Goal: Task Accomplishment & Management: Manage account settings

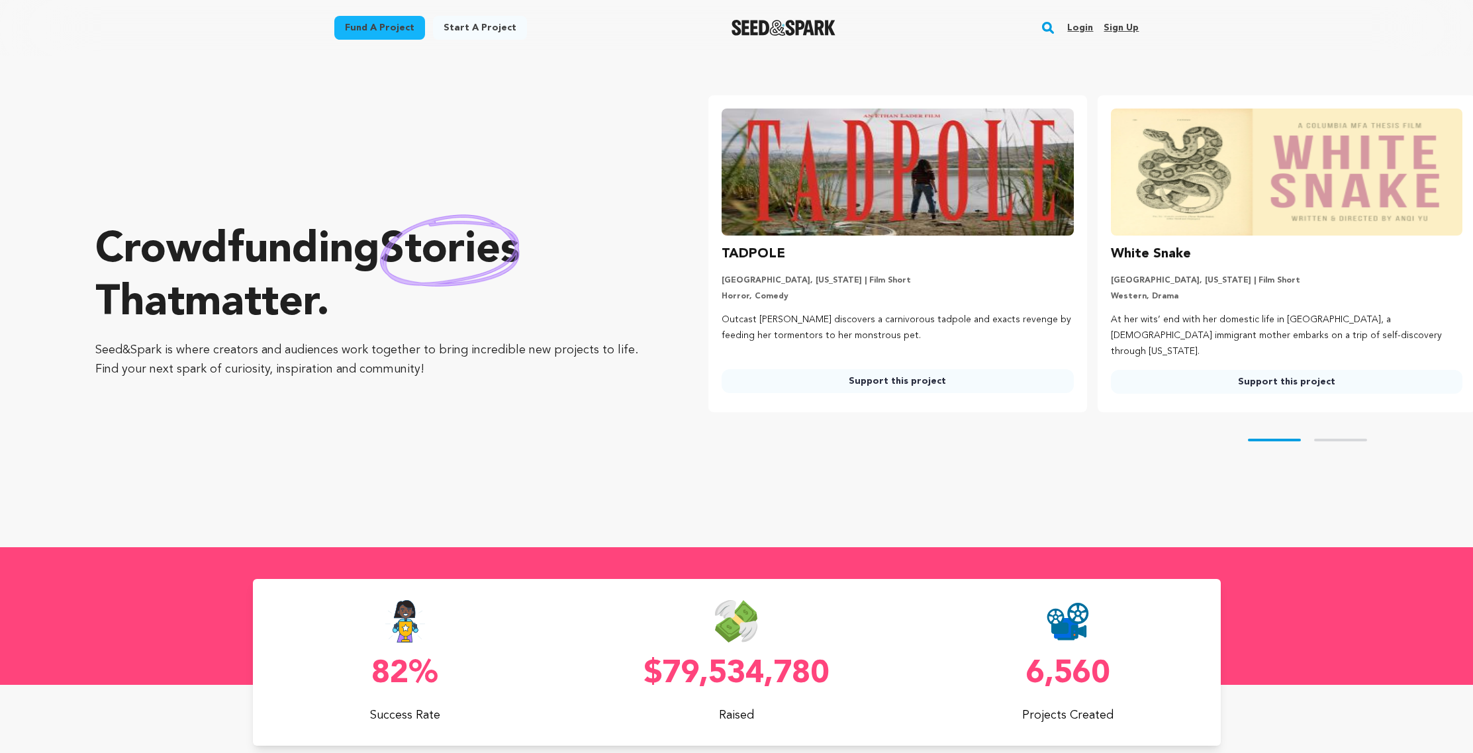
scroll to position [0, 399]
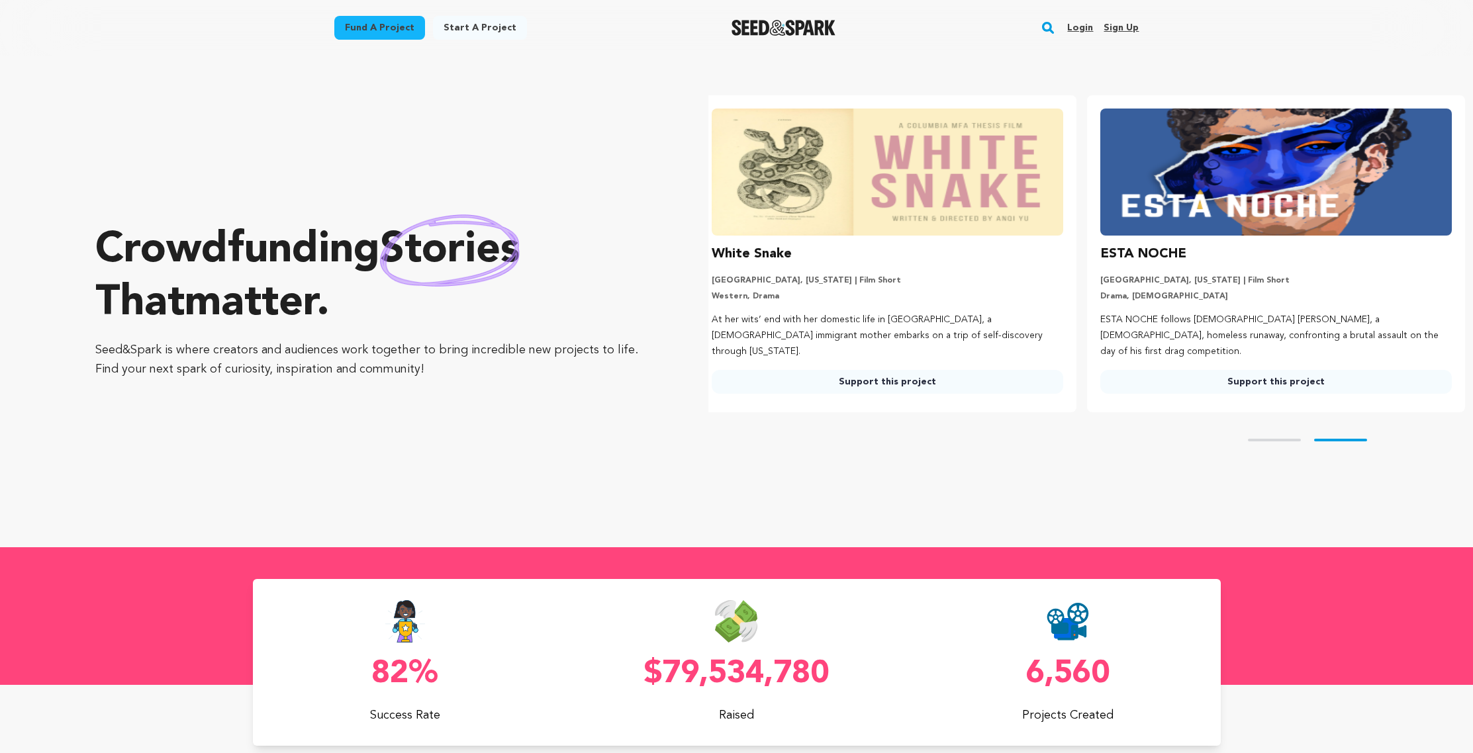
click at [1078, 27] on link "Login" at bounding box center [1080, 27] width 26 height 21
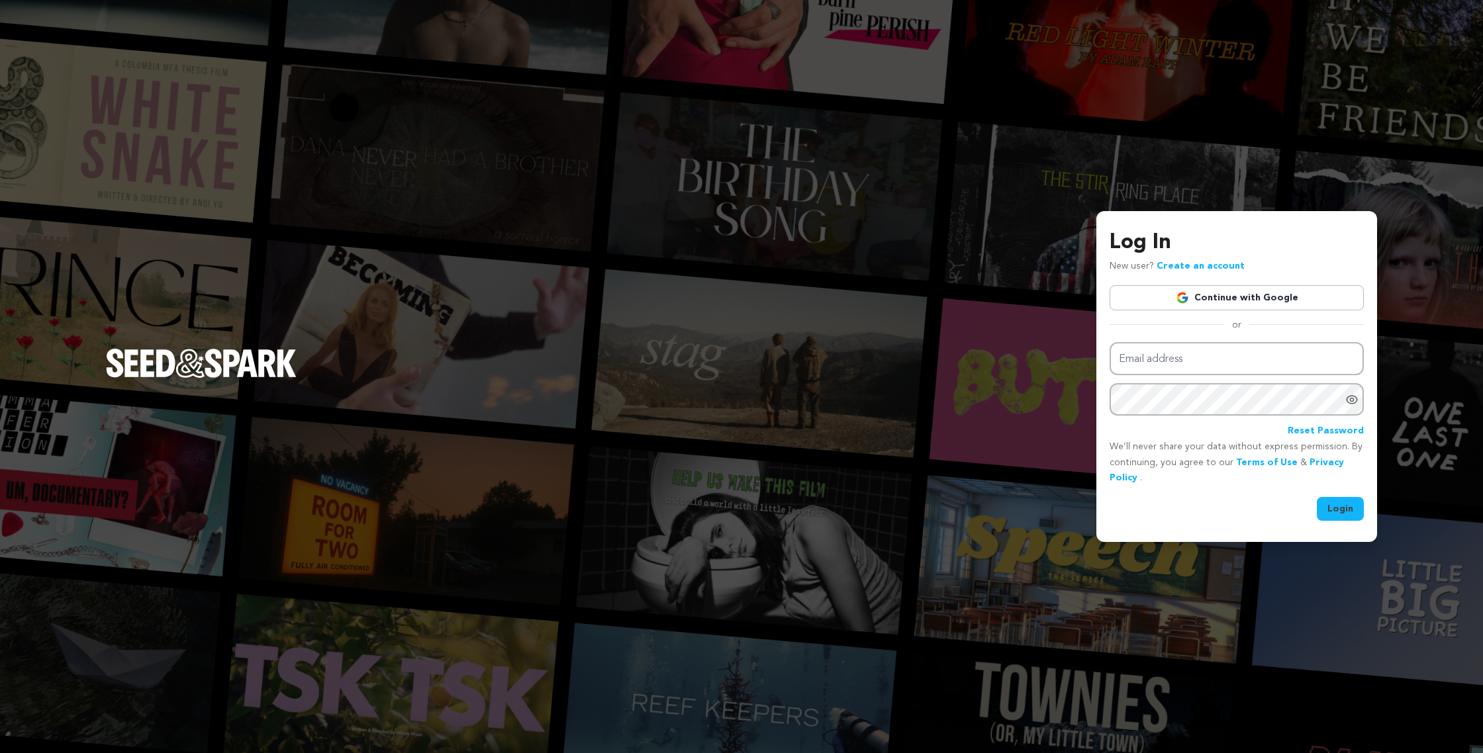
drag, startPoint x: 1240, startPoint y: 299, endPoint x: 1231, endPoint y: 300, distance: 8.6
click at [1240, 299] on link "Continue with Google" at bounding box center [1237, 297] width 254 height 25
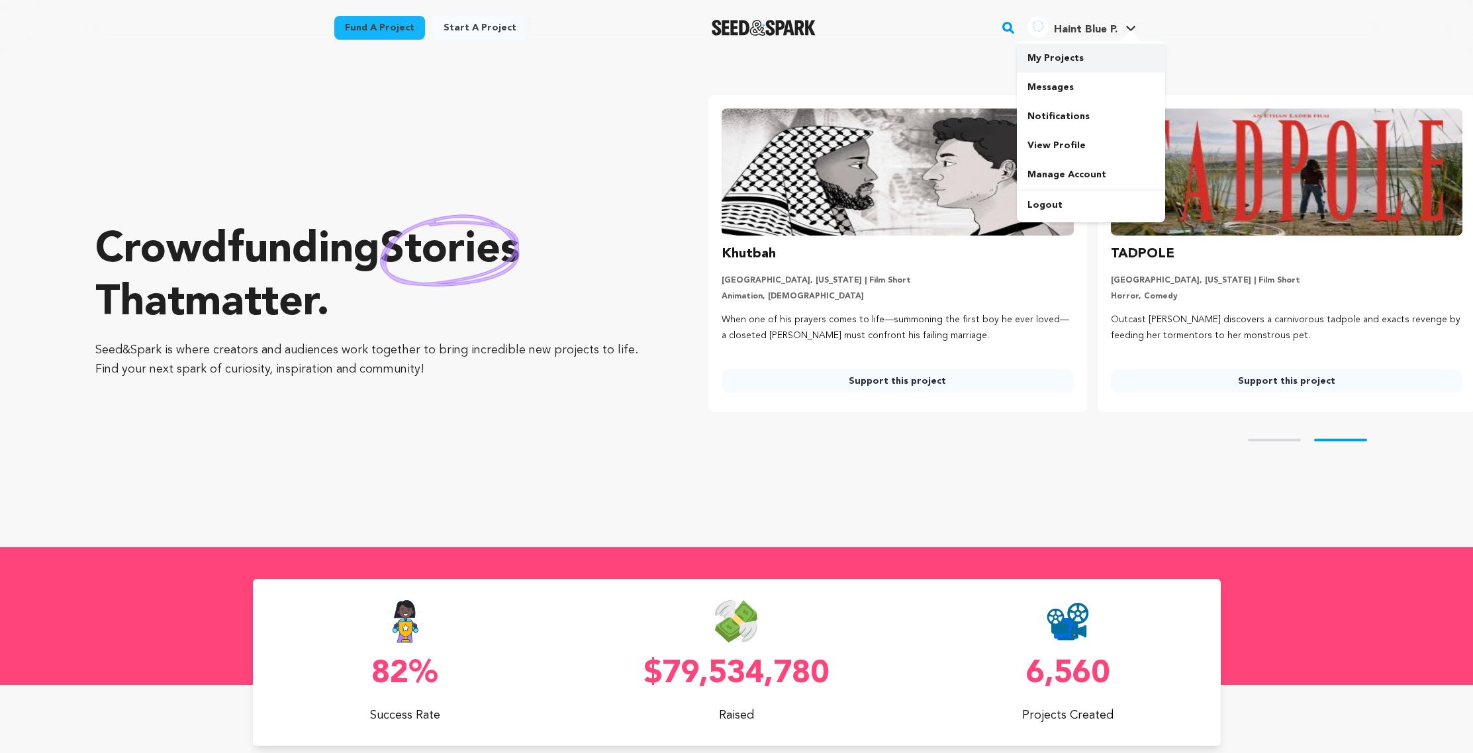
scroll to position [0, 399]
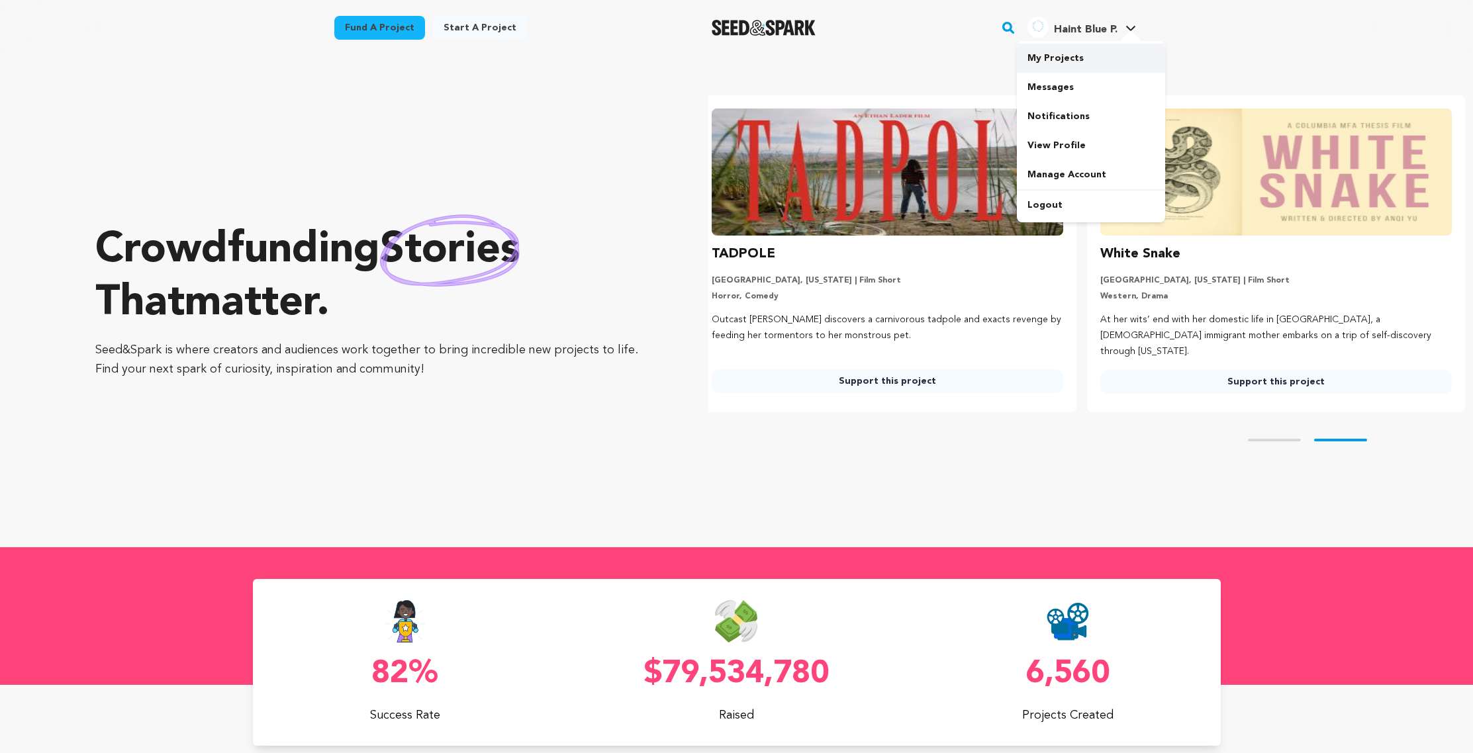
click at [1051, 62] on link "My Projects" at bounding box center [1091, 58] width 148 height 29
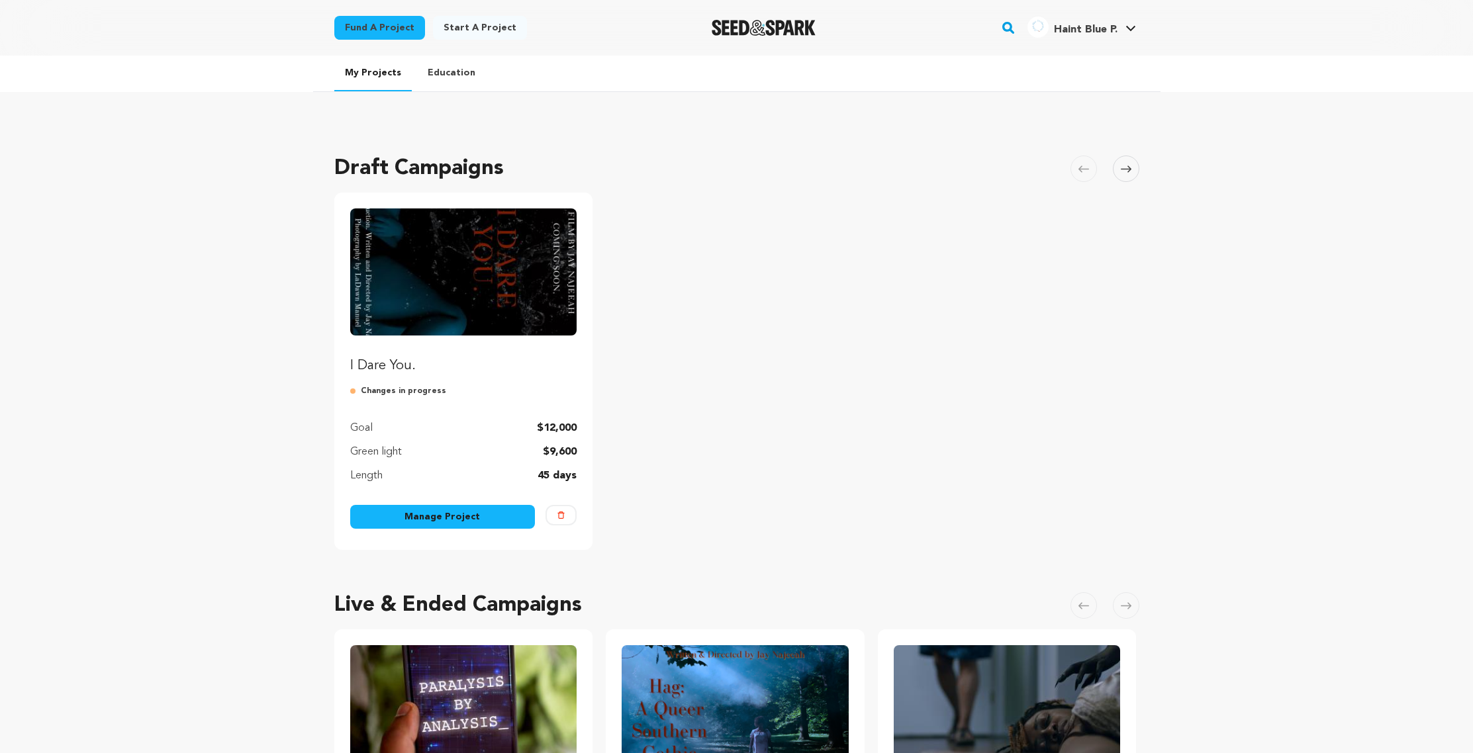
scroll to position [34, 0]
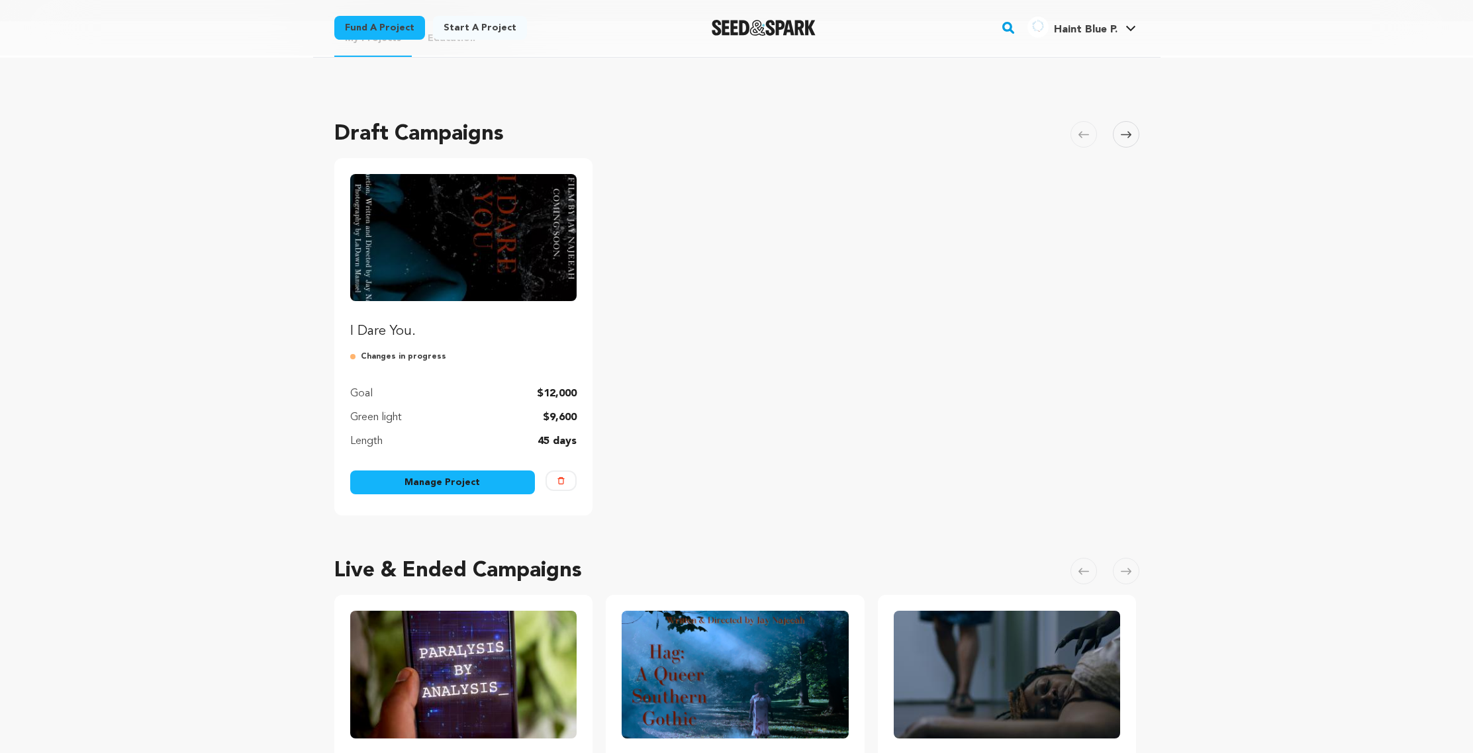
click at [454, 483] on link "Manage Project" at bounding box center [442, 483] width 185 height 24
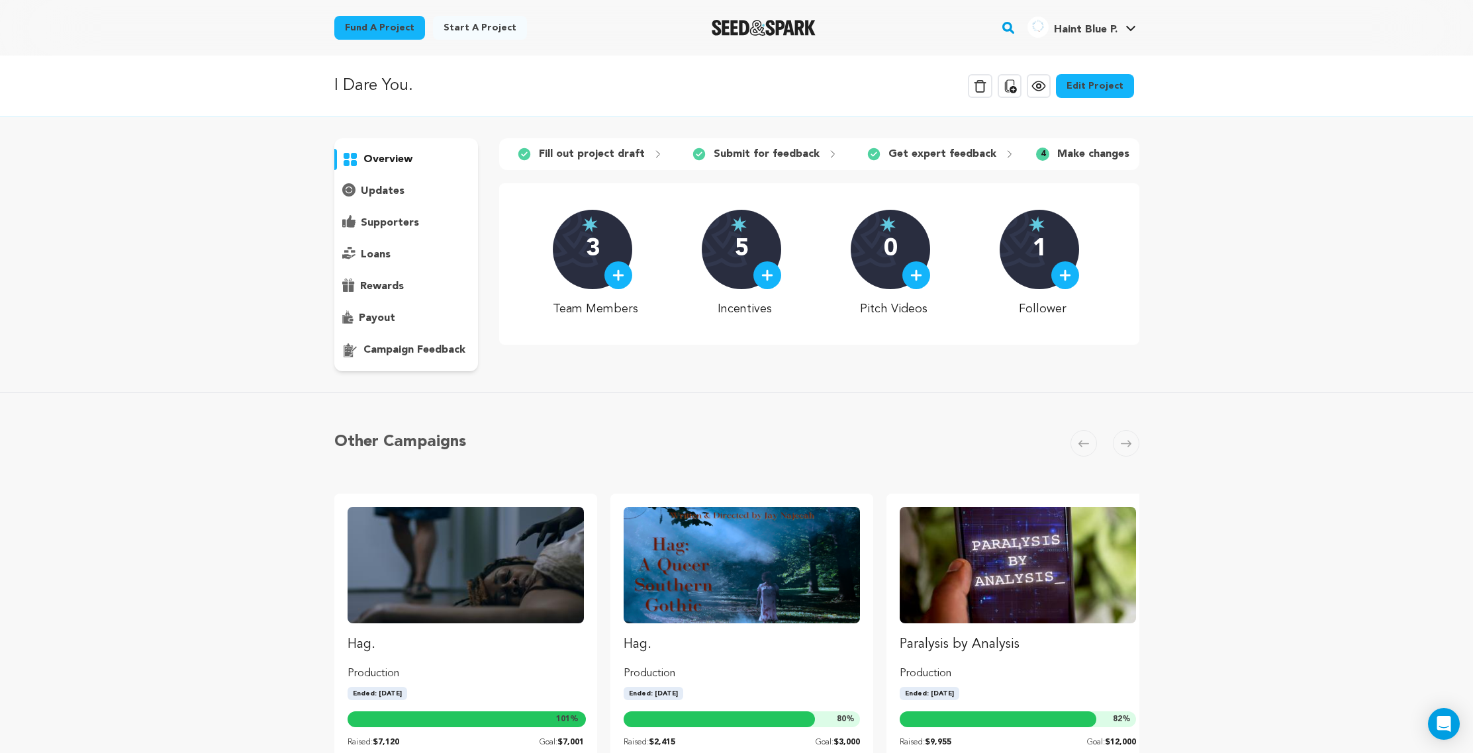
click at [400, 338] on div "overview" at bounding box center [406, 254] width 144 height 233
click at [412, 345] on p "campaign feedback" at bounding box center [414, 350] width 102 height 16
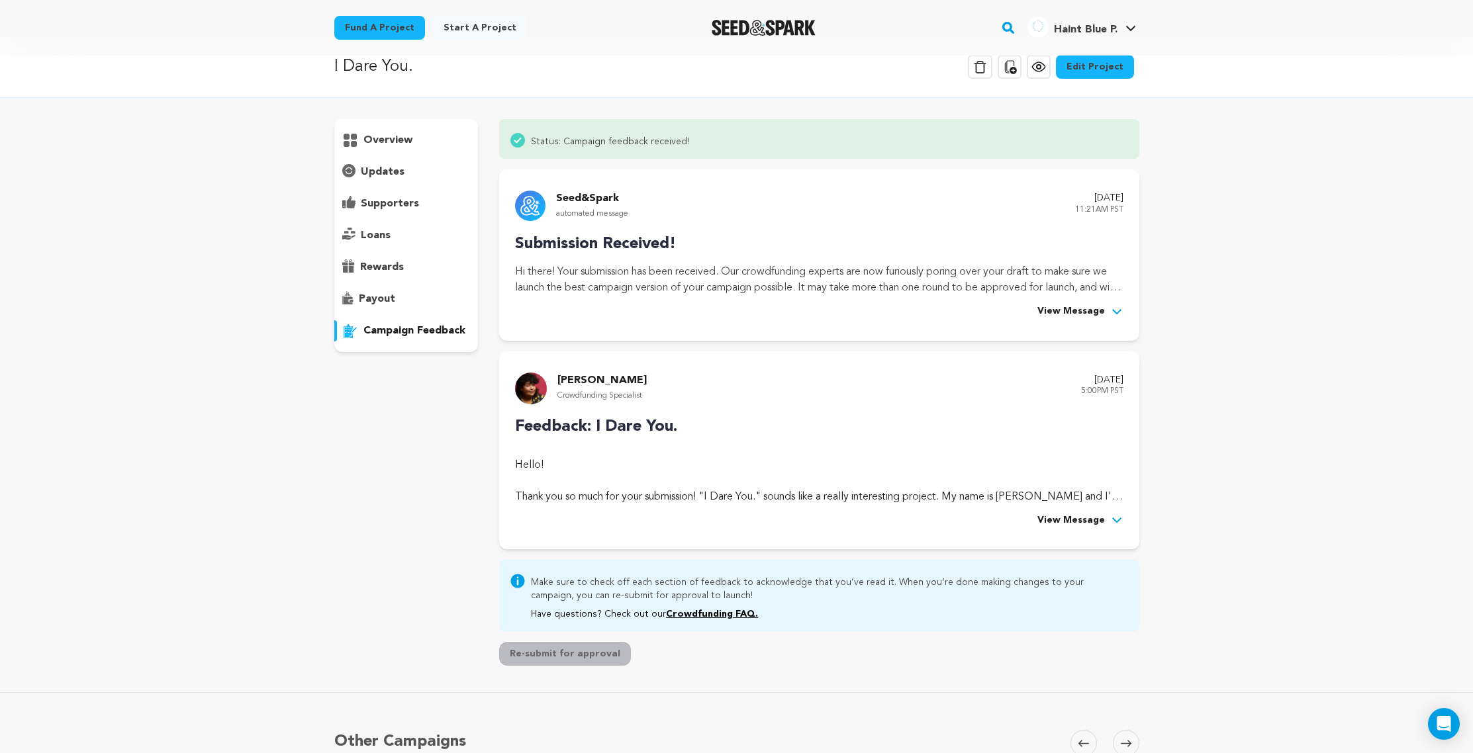
click at [1061, 522] on span "View Message" at bounding box center [1071, 521] width 68 height 16
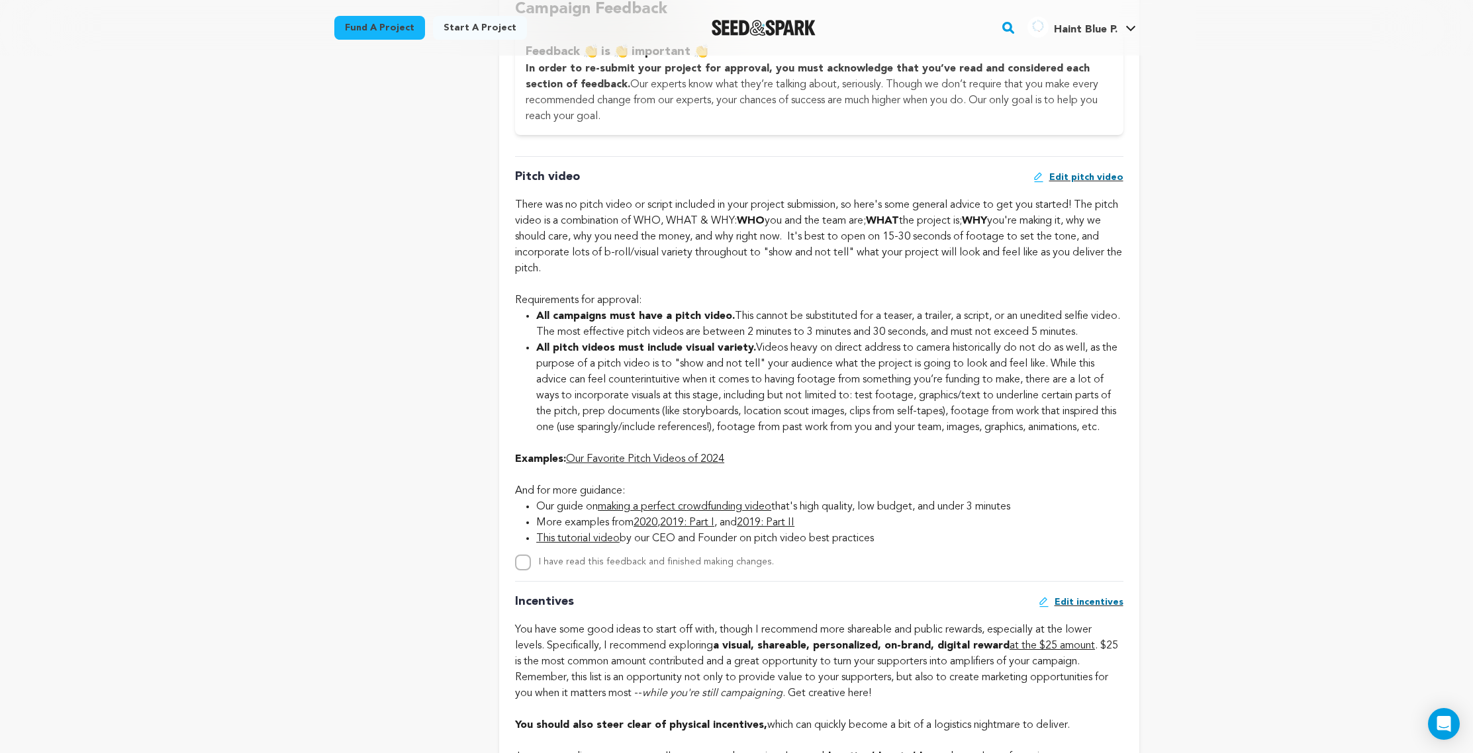
scroll to position [740, 0]
click at [651, 464] on link "Our Favorite Pitch Videos of 2024" at bounding box center [645, 458] width 158 height 11
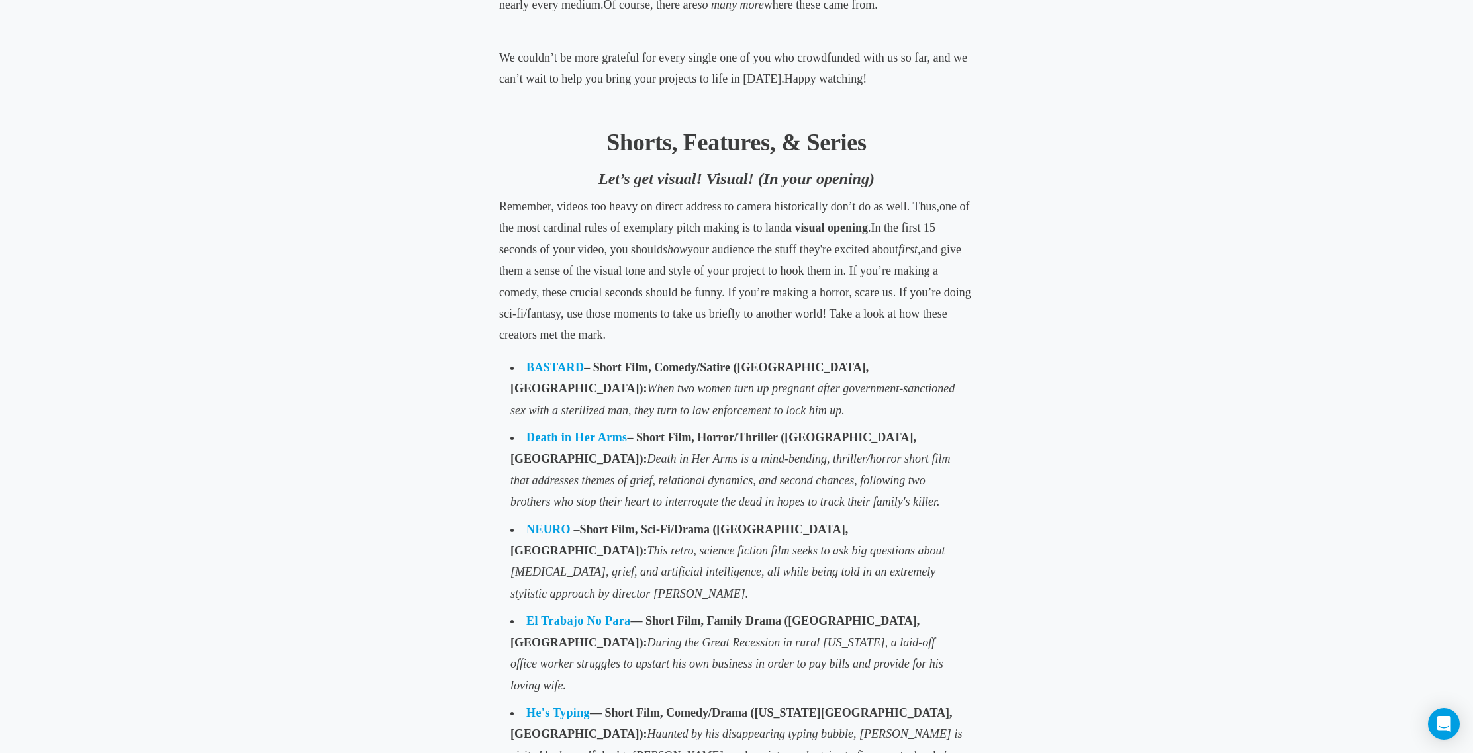
scroll to position [741, 0]
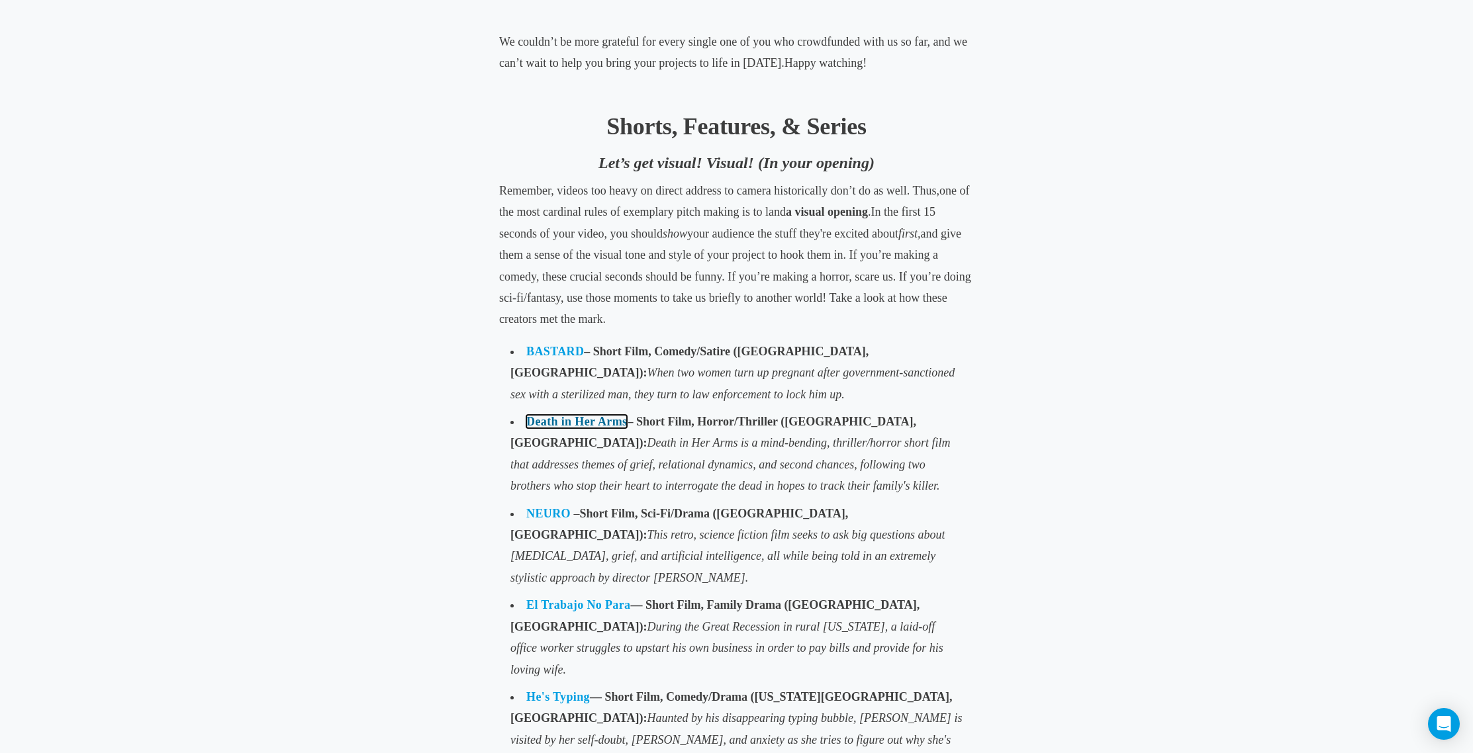
click at [584, 418] on link "Death in Her Arms" at bounding box center [576, 421] width 101 height 13
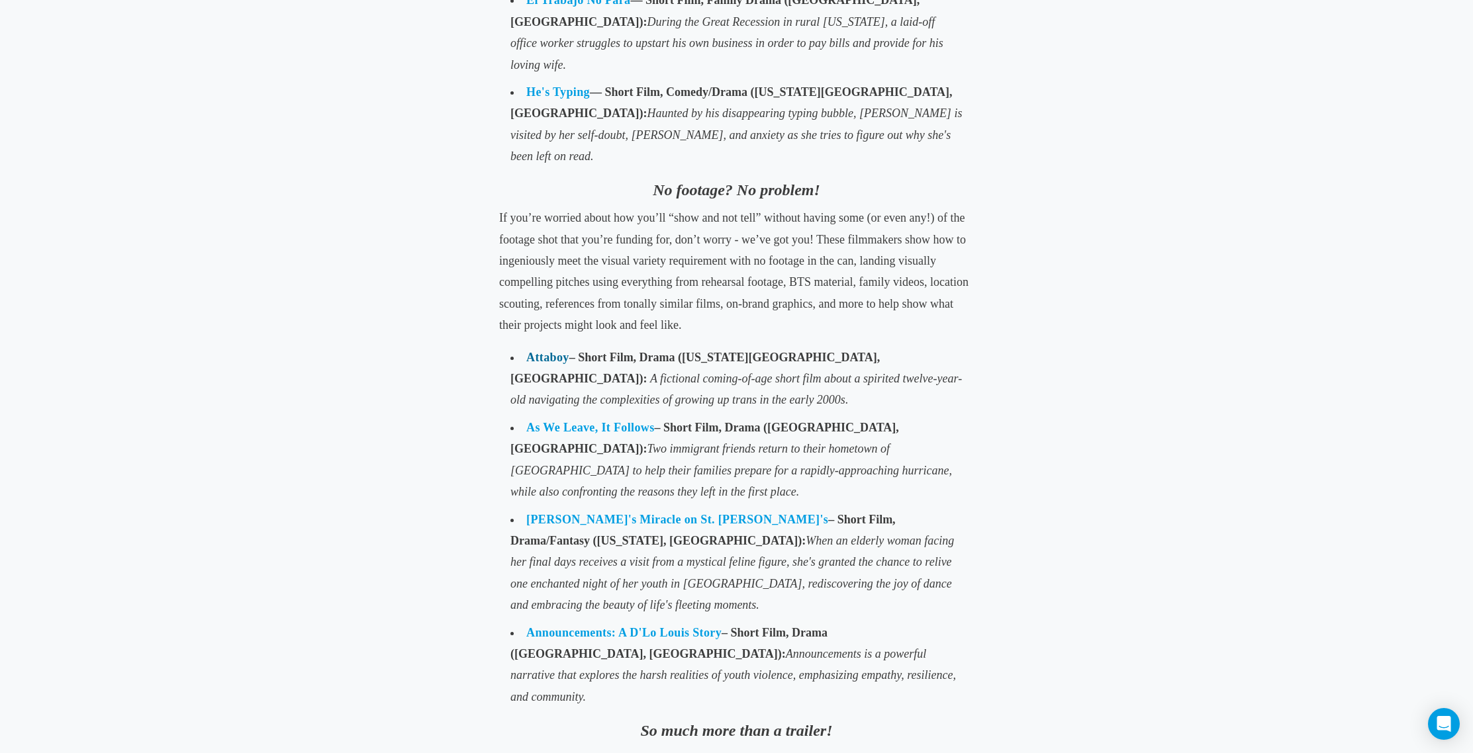
scroll to position [1347, 0]
